Goal: Information Seeking & Learning: Learn about a topic

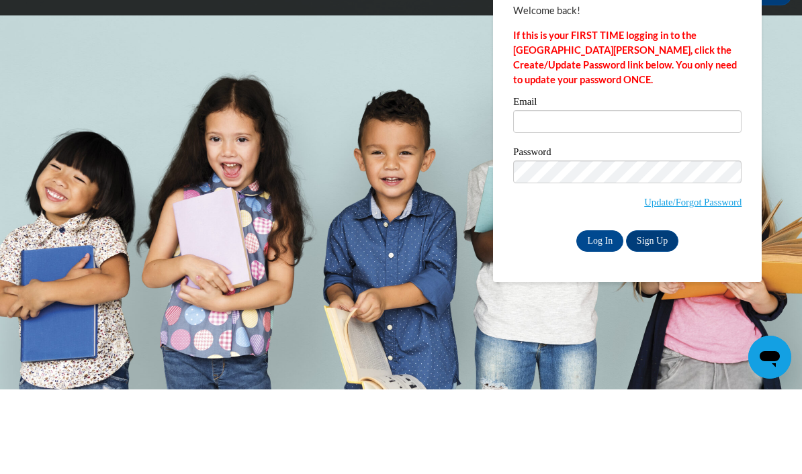
scroll to position [85, 0]
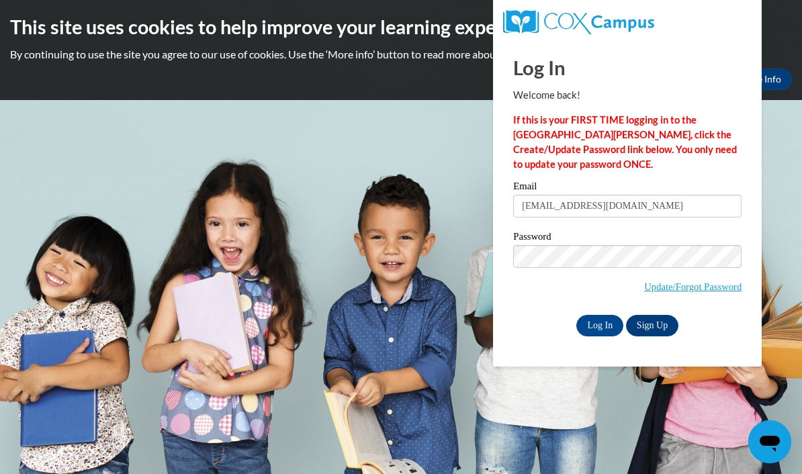
type input "[EMAIL_ADDRESS][DOMAIN_NAME]"
click at [600, 324] on input "Log In" at bounding box center [599, 325] width 47 height 21
click at [606, 325] on input "Log In" at bounding box center [599, 325] width 47 height 21
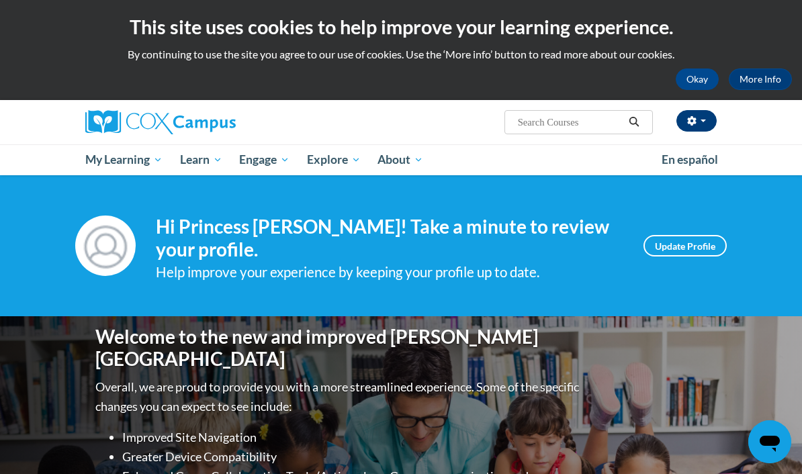
click at [702, 117] on button "button" at bounding box center [696, 120] width 40 height 21
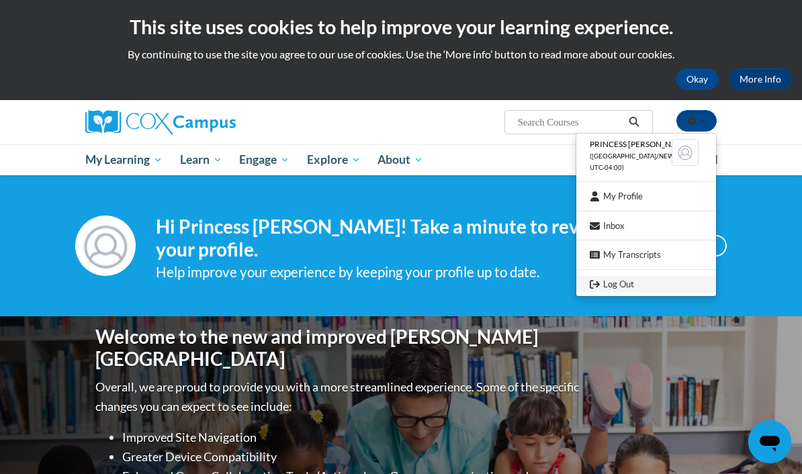
click at [630, 280] on link "Log Out" at bounding box center [646, 284] width 140 height 17
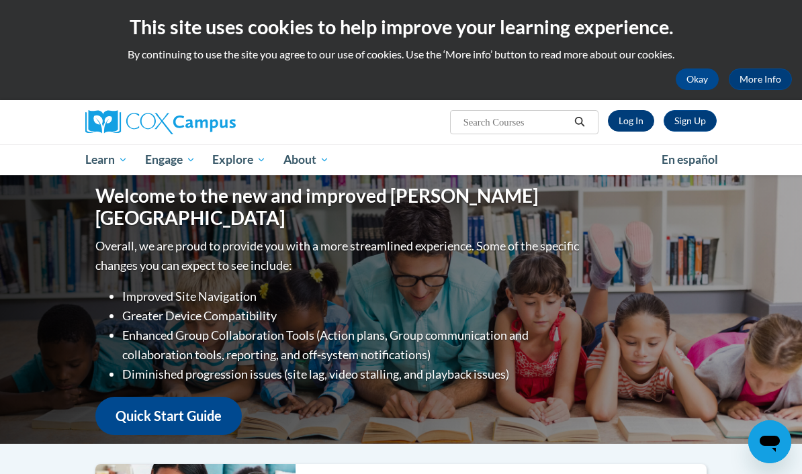
click at [638, 123] on link "Log In" at bounding box center [631, 120] width 46 height 21
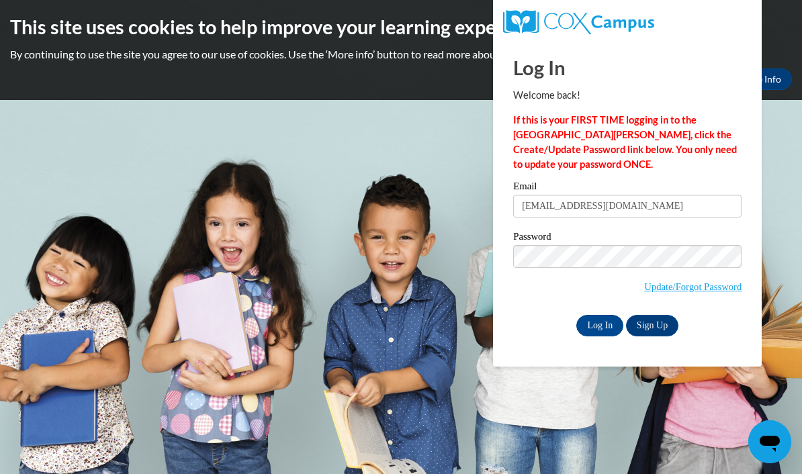
type input "[EMAIL_ADDRESS][DOMAIN_NAME]"
click at [601, 324] on input "Log In" at bounding box center [599, 325] width 47 height 21
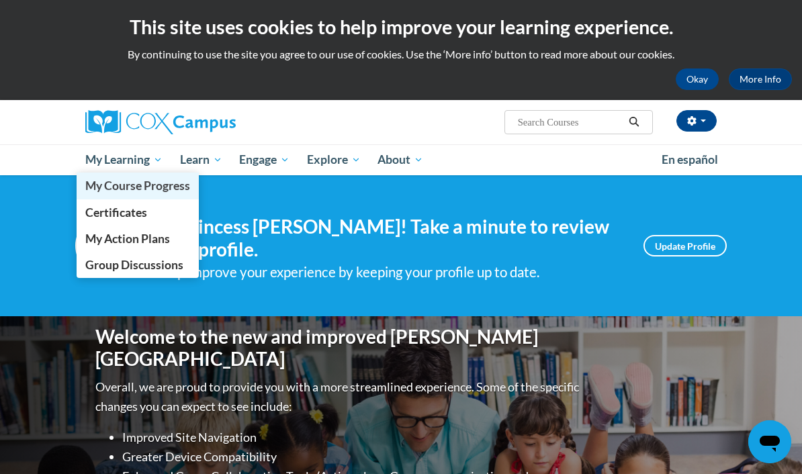
click at [132, 186] on span "My Course Progress" at bounding box center [137, 186] width 105 height 14
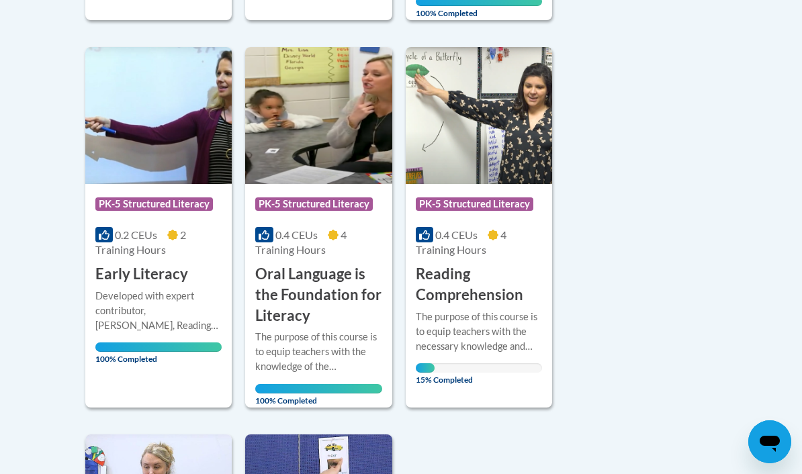
scroll to position [724, 0]
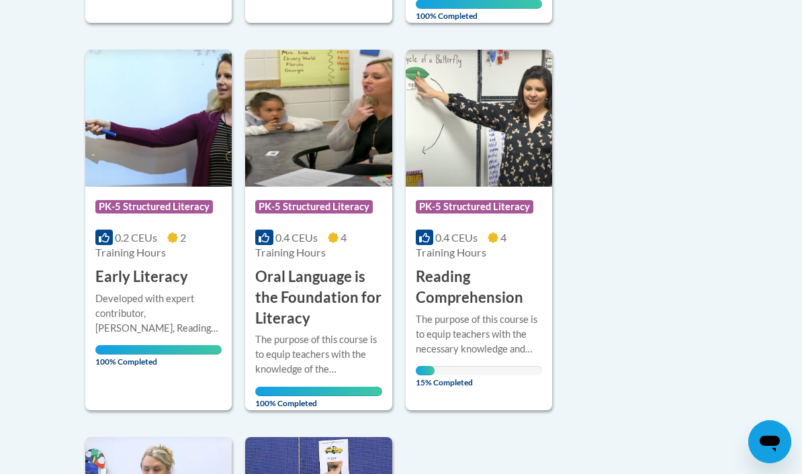
click at [480, 318] on div "The purpose of this course is to equip teachers with the necessary knowledge an…" at bounding box center [479, 334] width 126 height 44
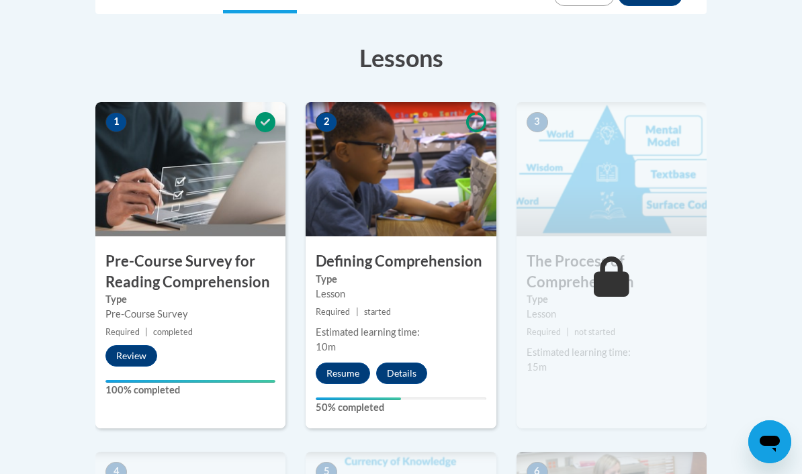
scroll to position [352, 0]
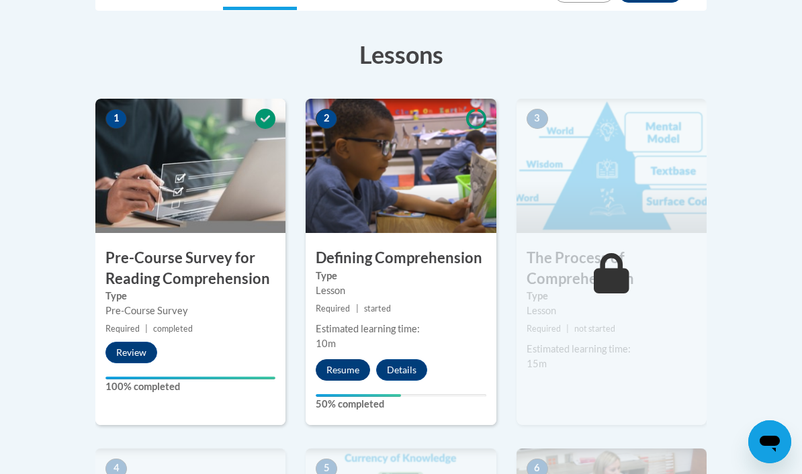
click at [340, 363] on button "Resume" at bounding box center [343, 369] width 54 height 21
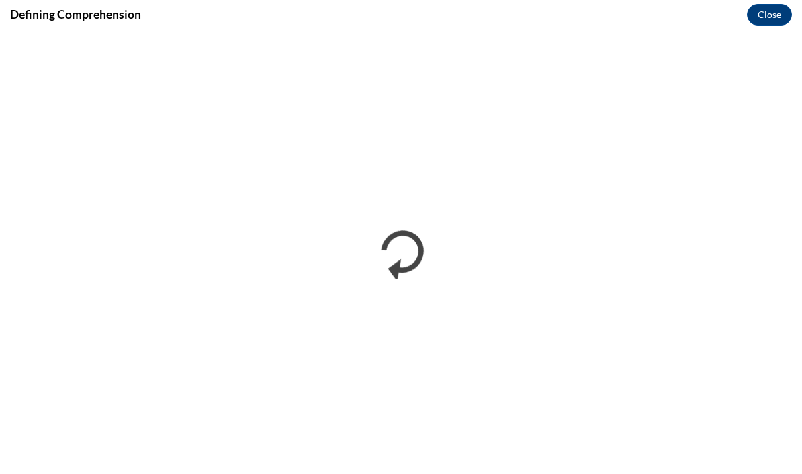
scroll to position [485, 0]
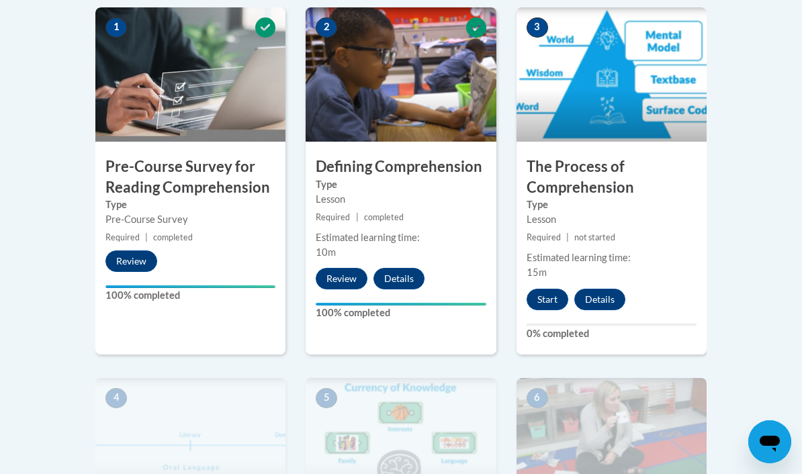
scroll to position [444, 0]
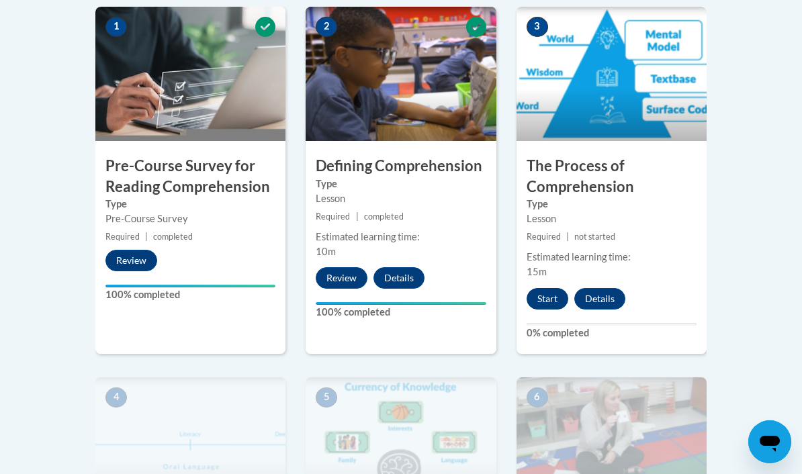
click at [554, 297] on button "Start" at bounding box center [547, 298] width 42 height 21
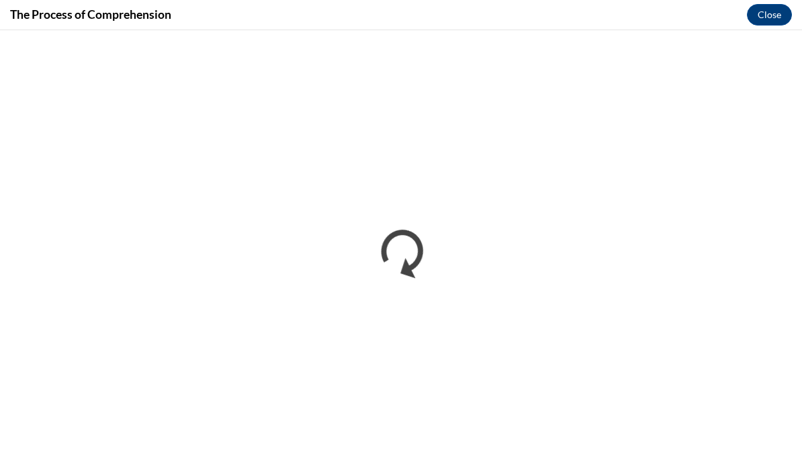
scroll to position [469, 0]
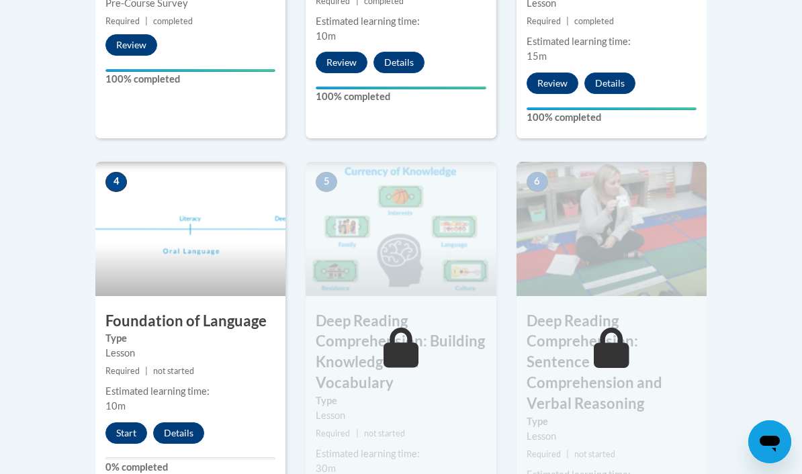
scroll to position [659, 0]
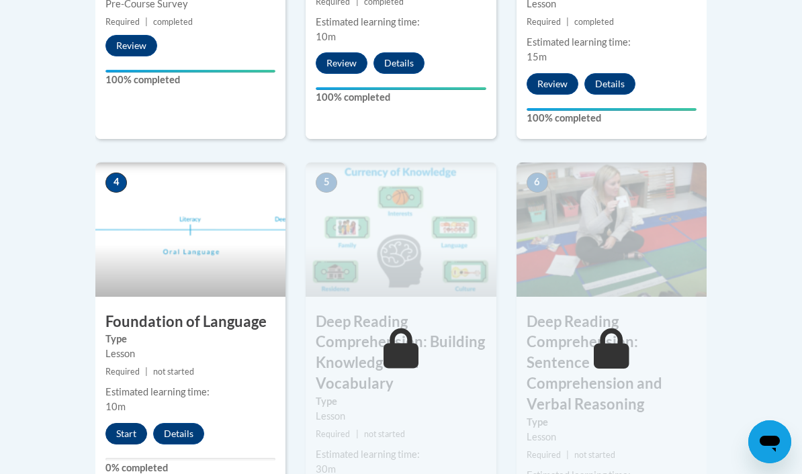
click at [125, 430] on button "Start" at bounding box center [126, 433] width 42 height 21
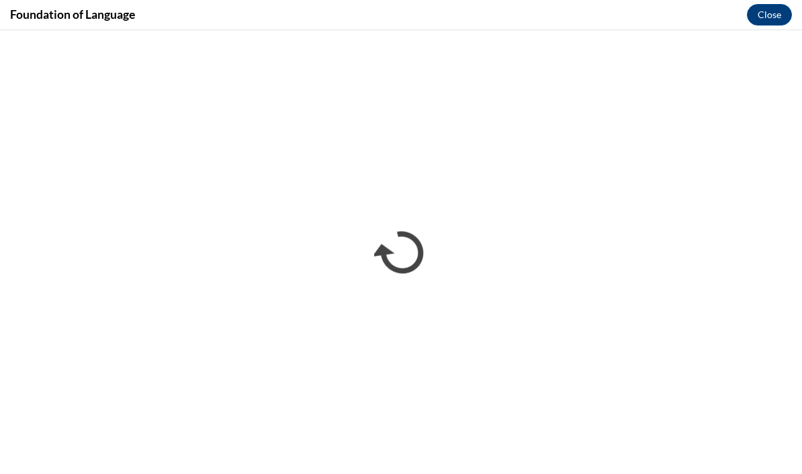
scroll to position [0, 0]
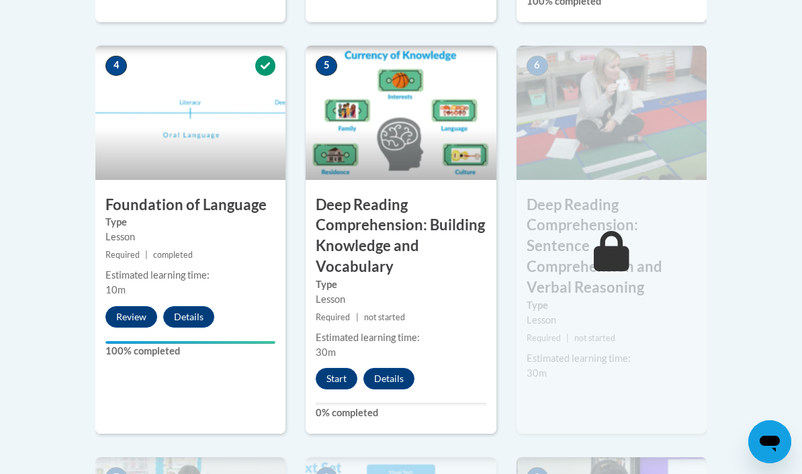
scroll to position [775, 0]
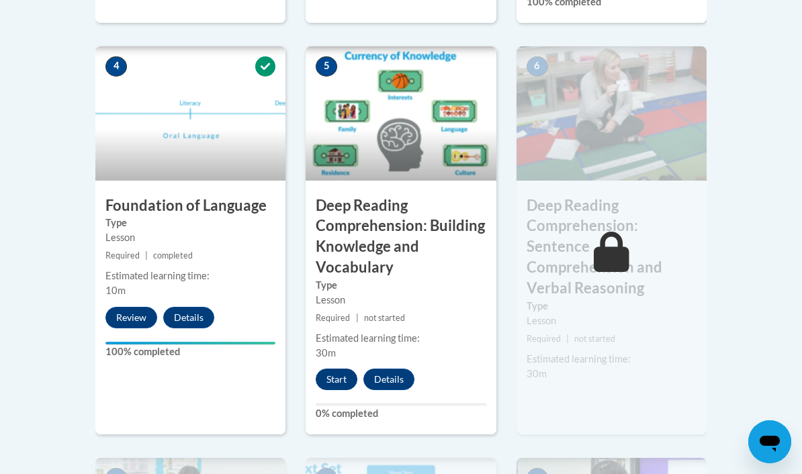
click at [334, 379] on button "Start" at bounding box center [337, 379] width 42 height 21
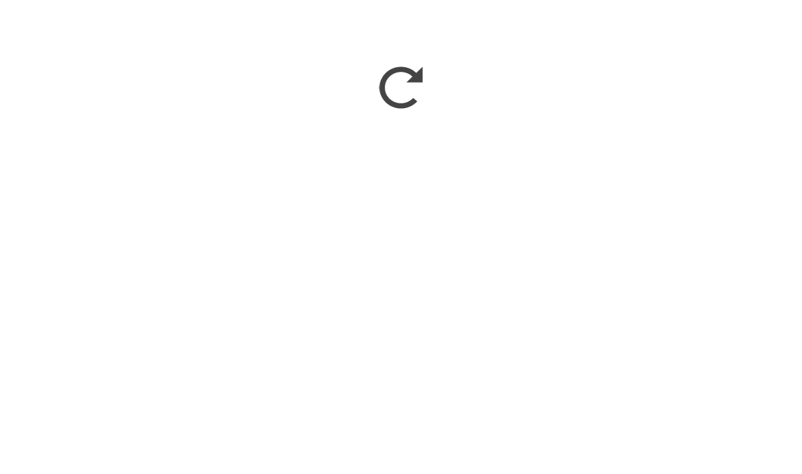
scroll to position [1077, 0]
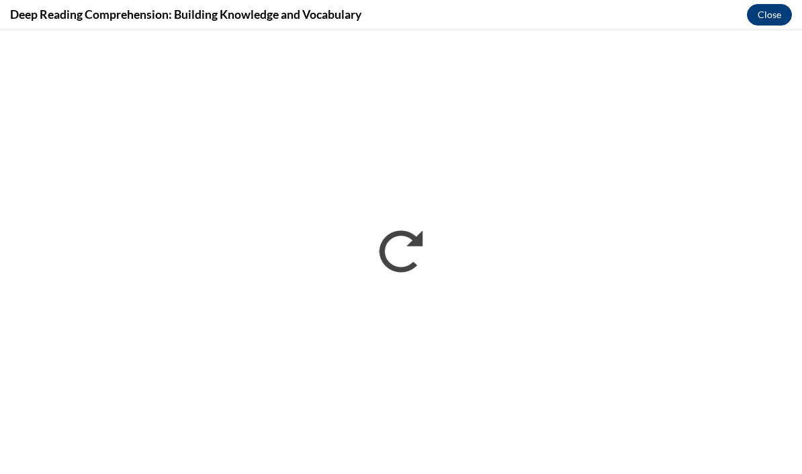
click at [766, 17] on button "Close" at bounding box center [769, 14] width 45 height 21
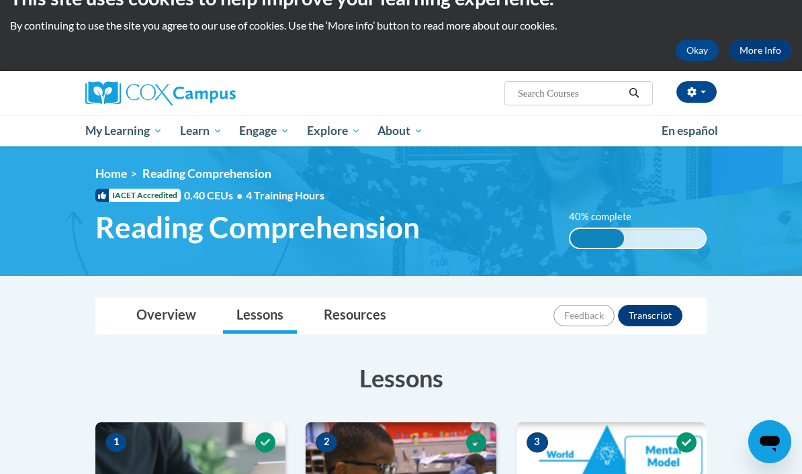
scroll to position [0, 0]
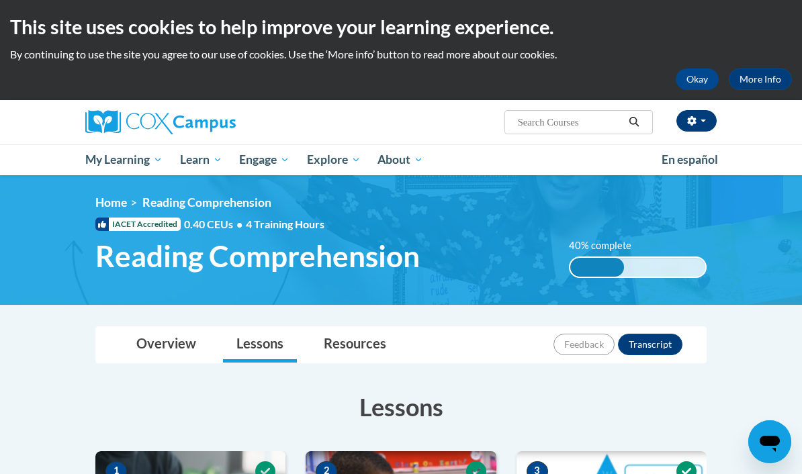
click at [704, 122] on span "button" at bounding box center [702, 121] width 5 height 3
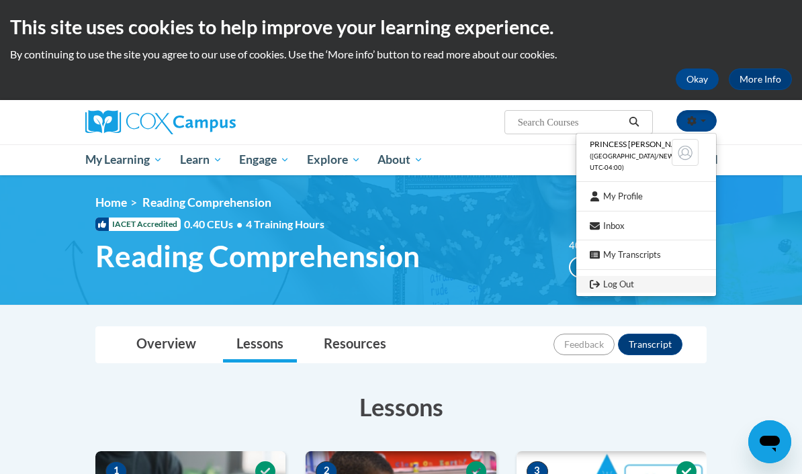
click at [645, 279] on link "Log Out" at bounding box center [646, 284] width 140 height 17
